Goal: Information Seeking & Learning: Learn about a topic

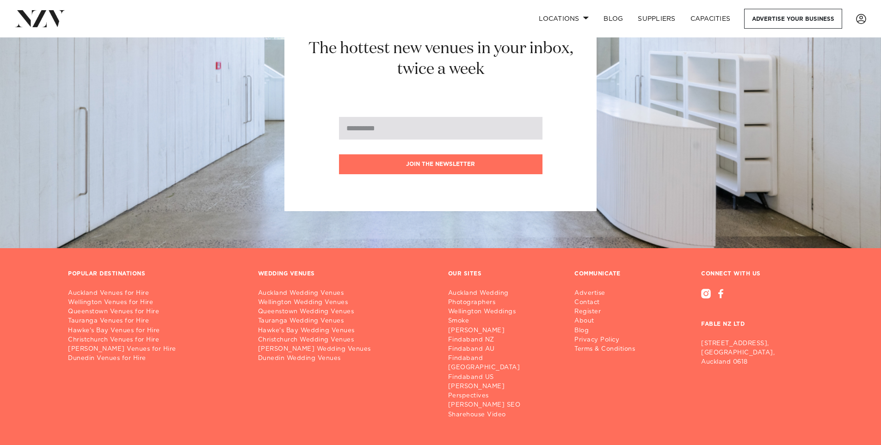
scroll to position [1748, 0]
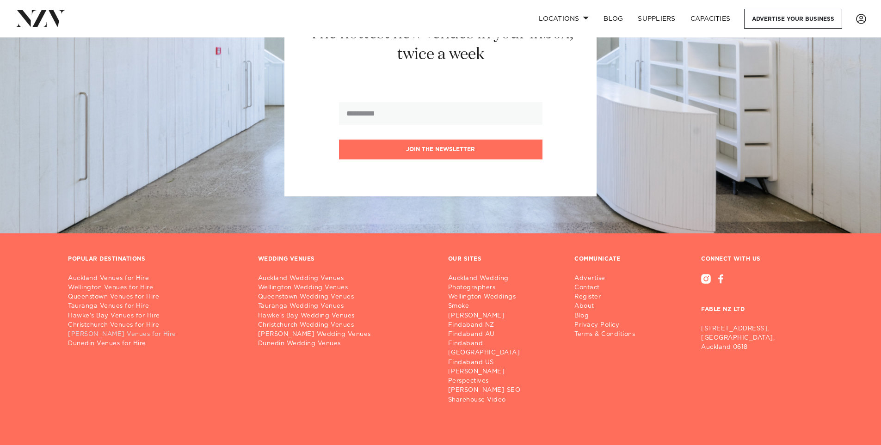
click at [110, 330] on link "[PERSON_NAME] Venues for Hire" at bounding box center [155, 334] width 175 height 9
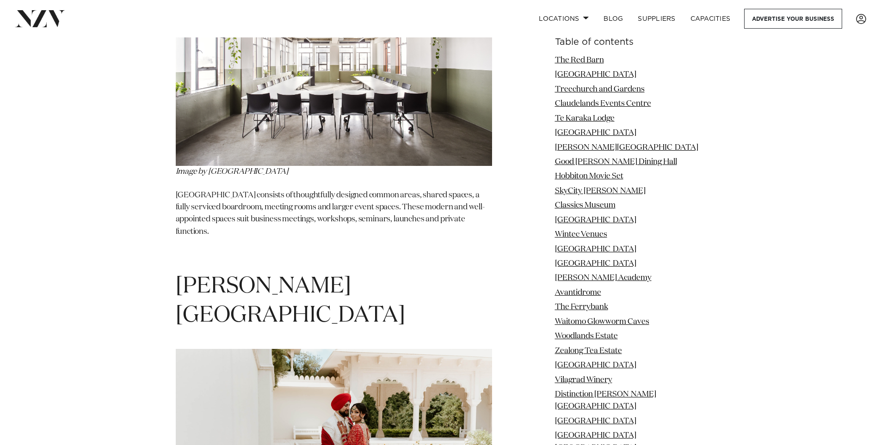
scroll to position [3120, 0]
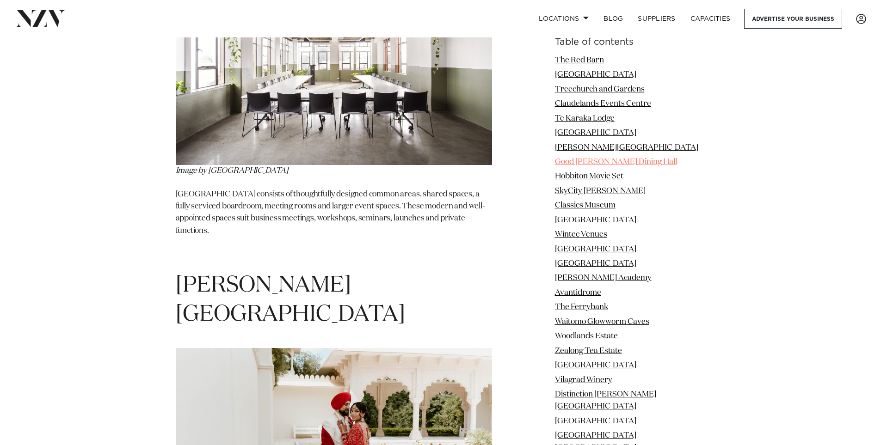
click at [594, 163] on link "Good [PERSON_NAME] Dining Hall" at bounding box center [616, 162] width 122 height 8
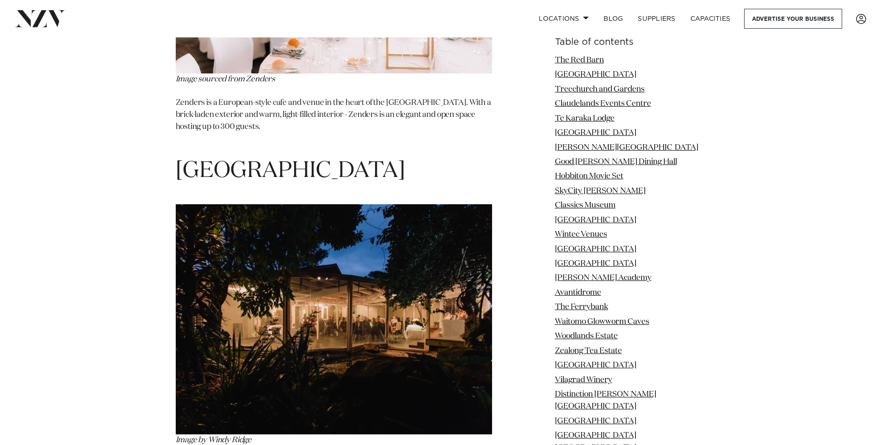
scroll to position [10911, 0]
